Goal: Information Seeking & Learning: Check status

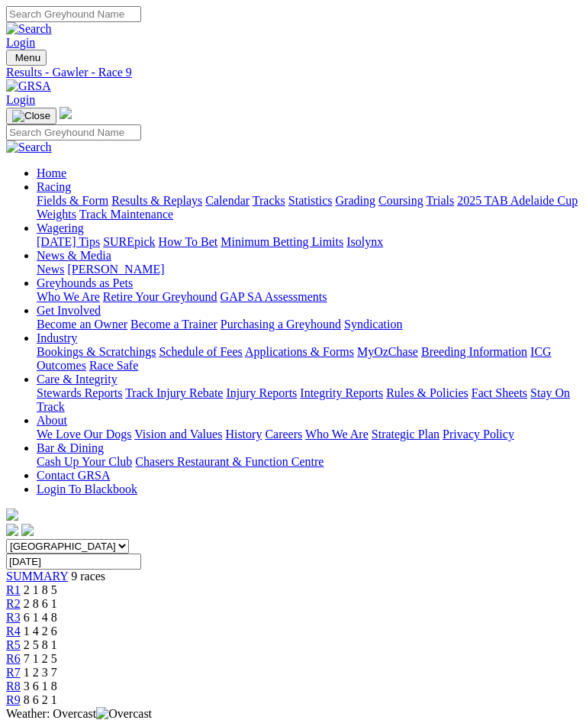
click at [108, 206] on link "Fields & Form" at bounding box center [73, 200] width 72 height 13
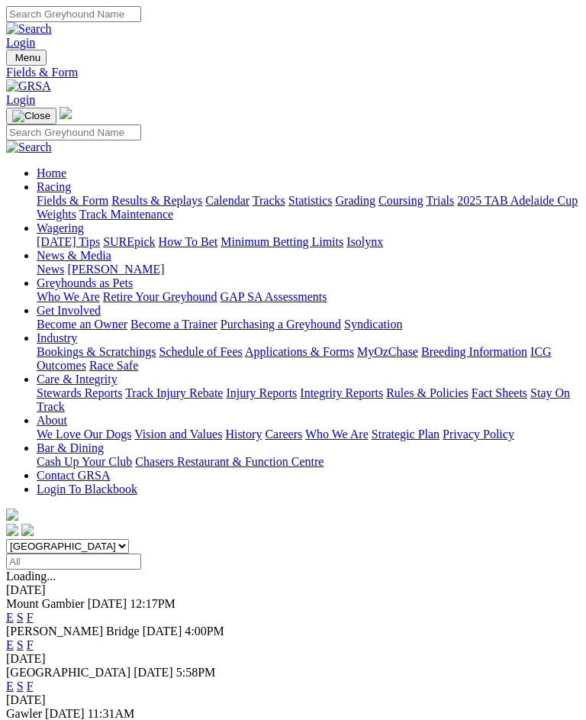
click at [34, 638] on link "F" at bounding box center [30, 644] width 7 height 13
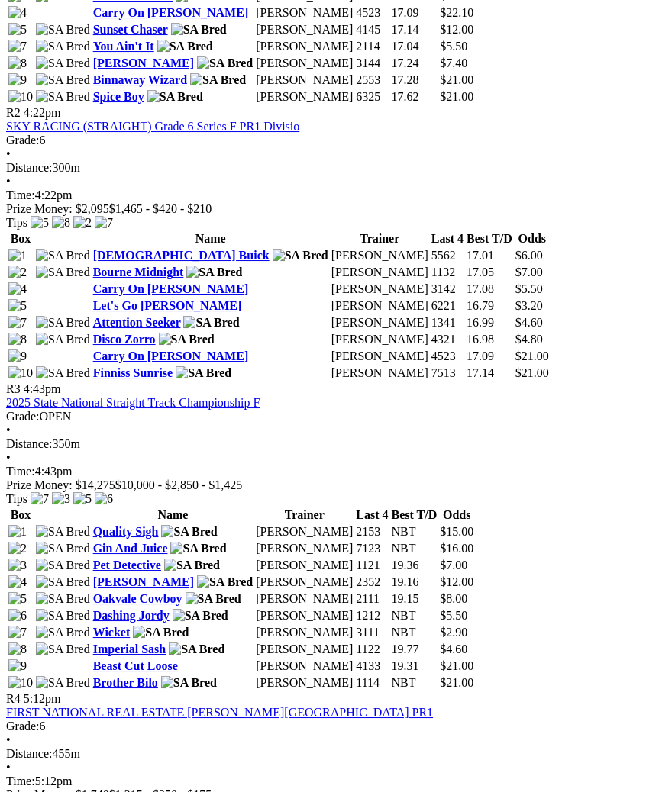
scroll to position [974, 0]
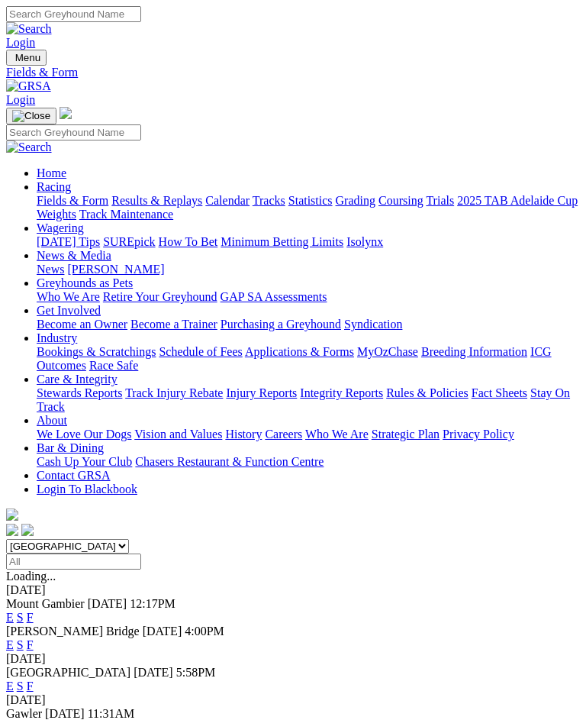
click at [166, 207] on link "Results & Replays" at bounding box center [156, 200] width 91 height 13
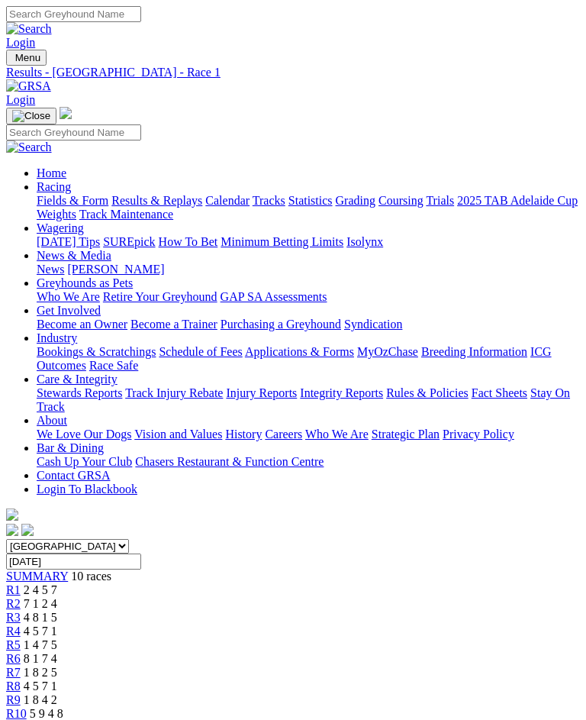
click at [21, 597] on link "R2" at bounding box center [13, 603] width 14 height 13
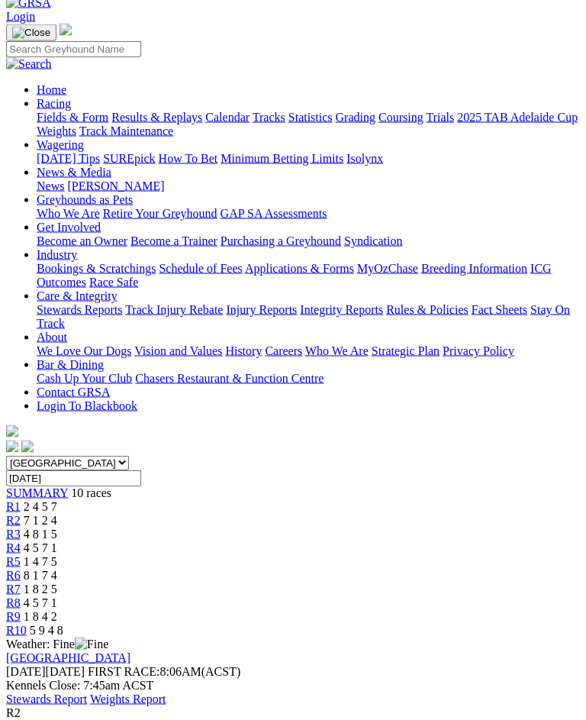
scroll to position [78, 0]
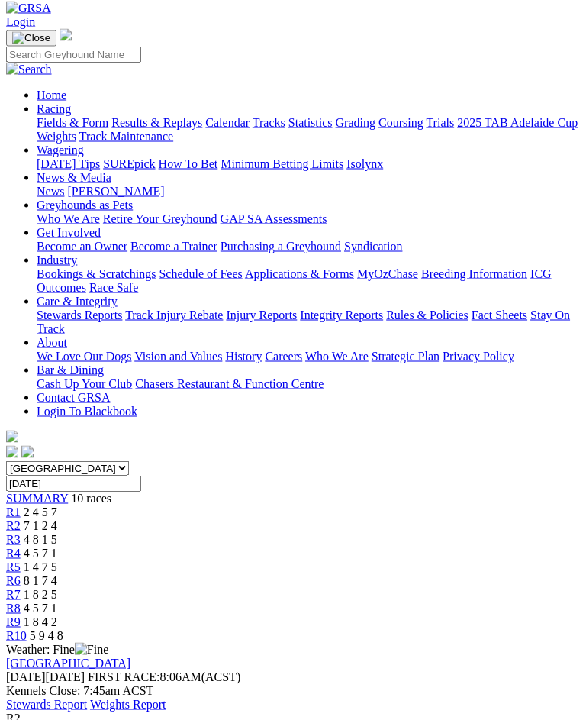
click at [21, 533] on span "R3" at bounding box center [13, 539] width 14 height 13
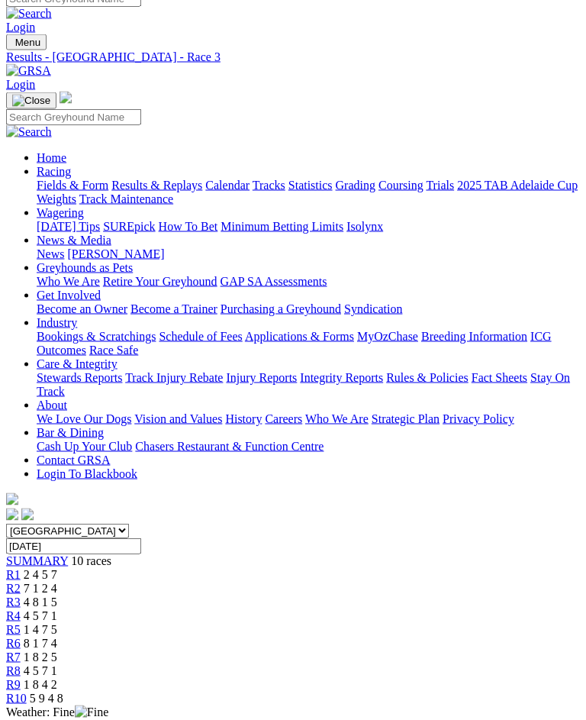
scroll to position [14, 0]
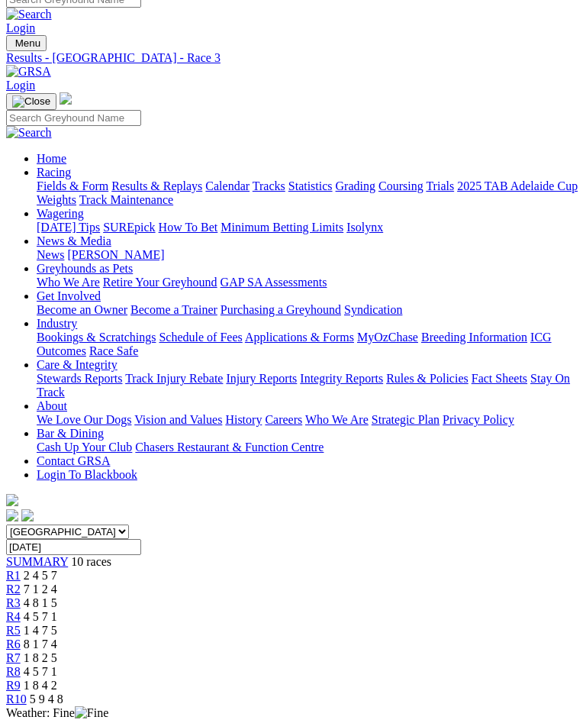
click at [21, 610] on span "R4" at bounding box center [13, 616] width 14 height 13
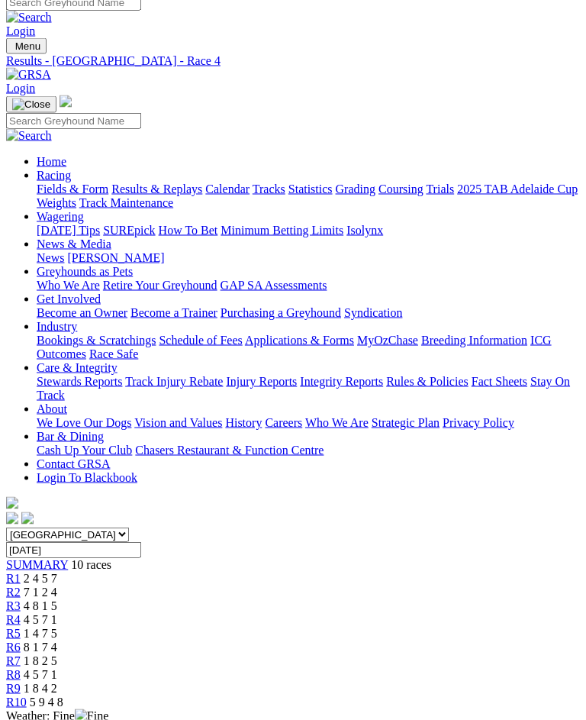
scroll to position [11, 0]
click at [21, 627] on span "R5" at bounding box center [13, 633] width 14 height 13
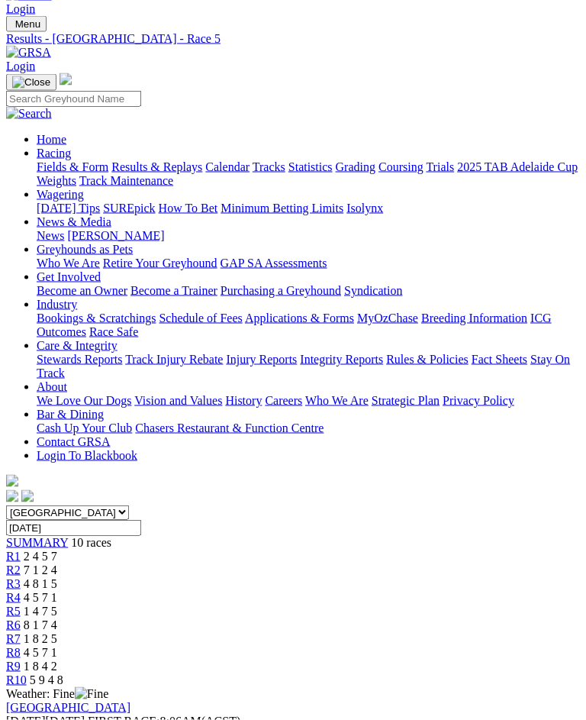
scroll to position [32, 0]
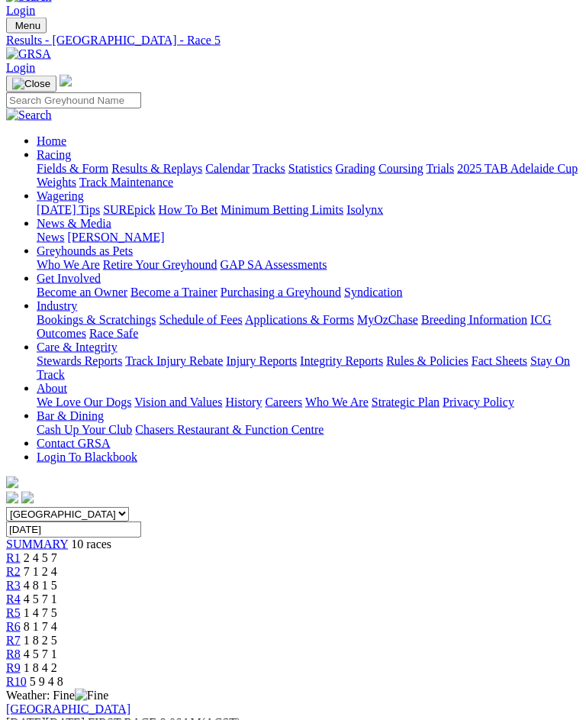
click at [21, 620] on link "R6" at bounding box center [13, 626] width 14 height 13
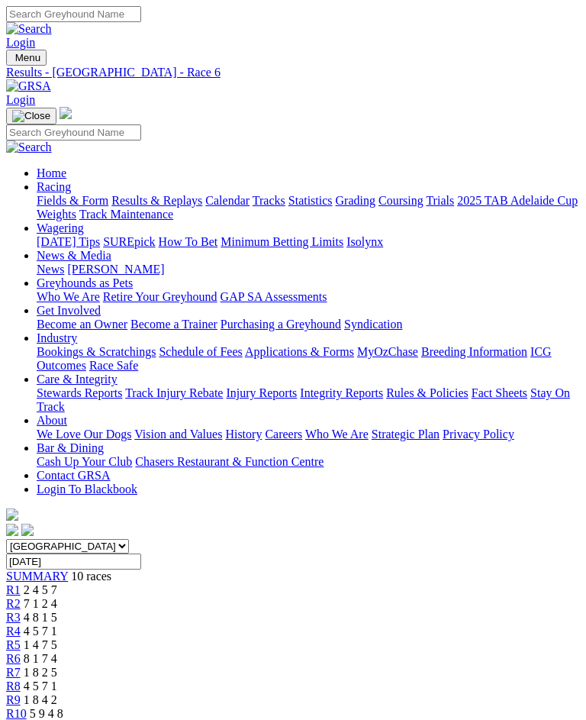
click at [21, 665] on link "R7" at bounding box center [13, 671] width 14 height 13
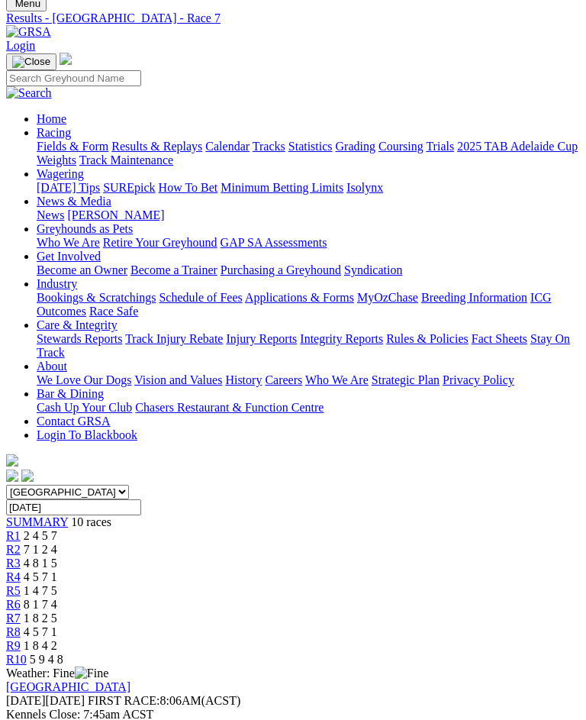
scroll to position [53, 0]
click at [57, 626] on span "4 5 7 1" at bounding box center [41, 632] width 34 height 13
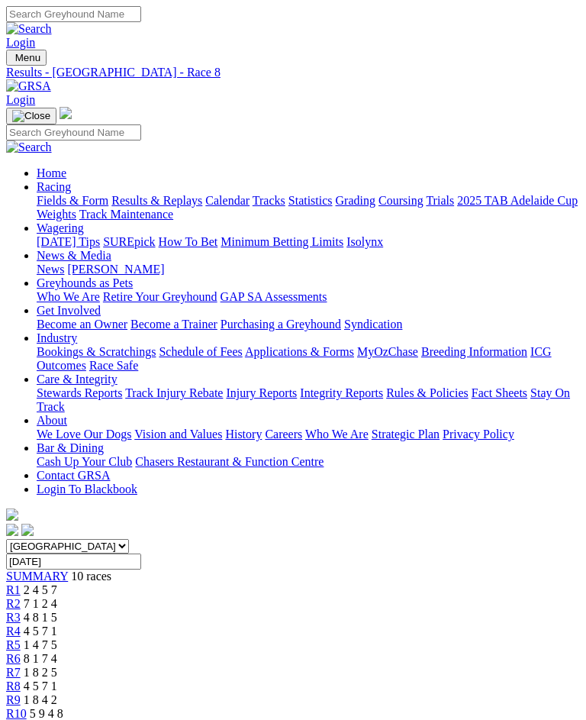
click at [57, 693] on span "1 8 4 2" at bounding box center [41, 699] width 34 height 13
click at [63, 707] on span "5 9 4 8" at bounding box center [47, 713] width 34 height 13
